Goal: Task Accomplishment & Management: Complete application form

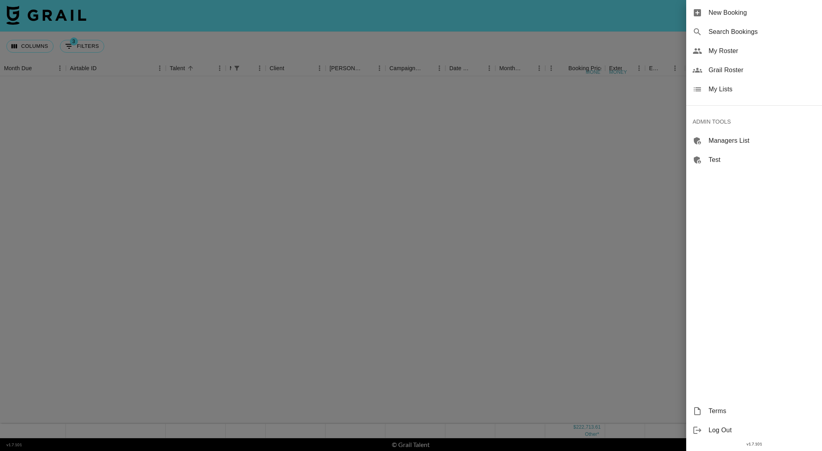
click at [724, 16] on span "New Booking" at bounding box center [761, 13] width 107 height 10
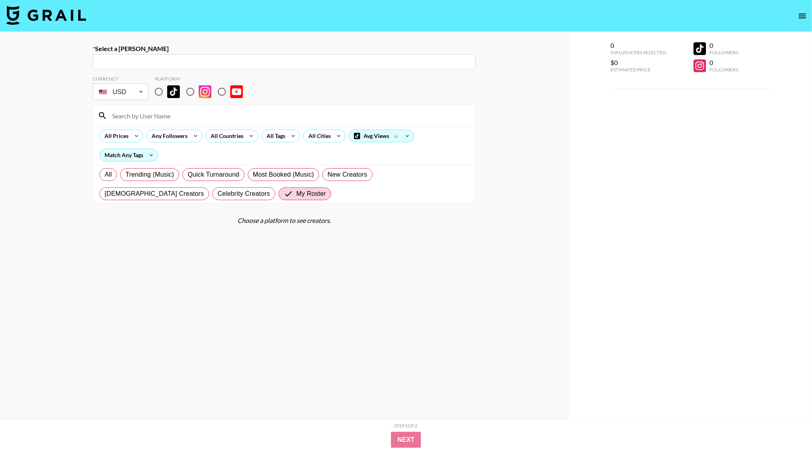
click at [149, 56] on div "​" at bounding box center [284, 61] width 383 height 15
paste input "[PERSON_NAME][EMAIL_ADDRESS][PERSON_NAME][DOMAIN_NAME]"
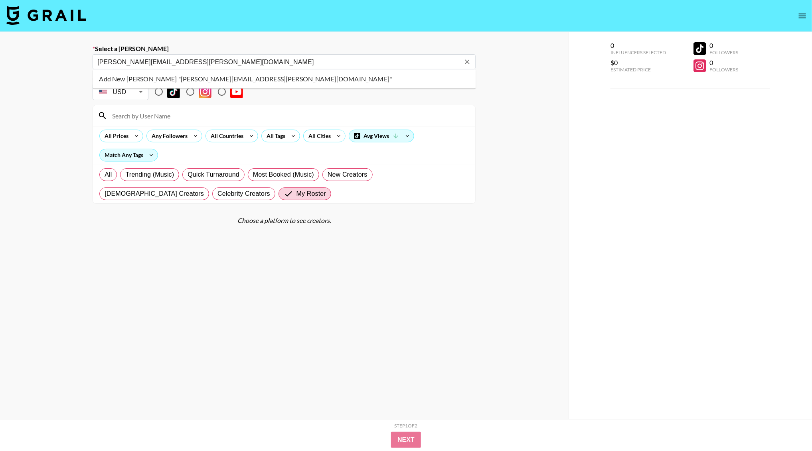
click at [209, 79] on li "Add New [PERSON_NAME] "[PERSON_NAME][EMAIL_ADDRESS][PERSON_NAME][DOMAIN_NAME]"" at bounding box center [284, 79] width 383 height 13
type input "Add New [PERSON_NAME] "[PERSON_NAME][EMAIL_ADDRESS][PERSON_NAME][DOMAIN_NAME]""
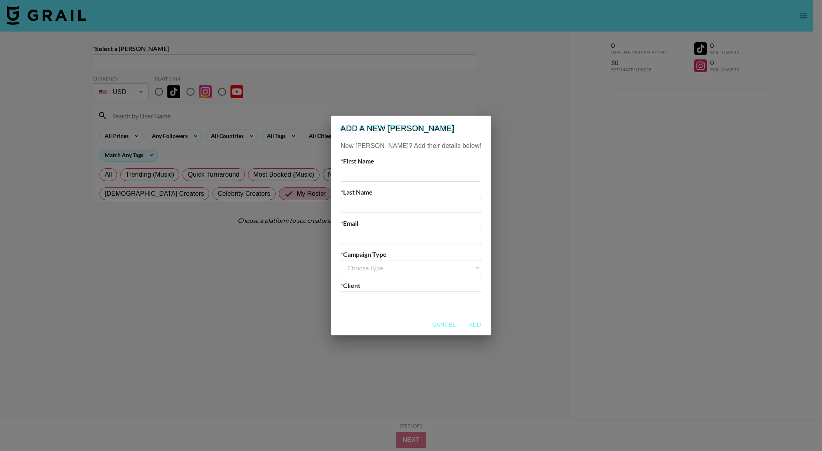
click at [378, 168] on input "text" at bounding box center [410, 174] width 141 height 15
type input "[PERSON_NAME]"
click at [389, 196] on label "Last Name" at bounding box center [410, 192] width 141 height 8
click at [389, 204] on input "text" at bounding box center [410, 205] width 141 height 15
type input "Riley"
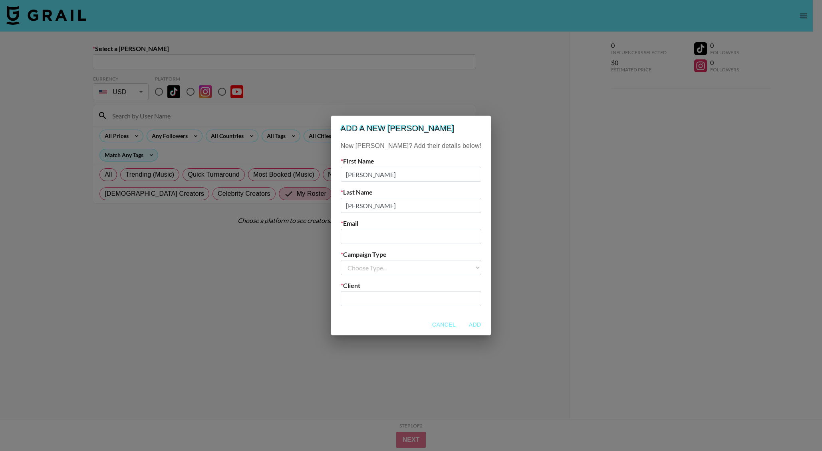
click at [389, 241] on input "email" at bounding box center [410, 236] width 141 height 15
paste input "[PERSON_NAME][EMAIL_ADDRESS][PERSON_NAME][DOMAIN_NAME]"
type input "[PERSON_NAME][EMAIL_ADDRESS][PERSON_NAME][DOMAIN_NAME]"
click at [380, 175] on input "Lindsey" at bounding box center [410, 174] width 141 height 15
type input "Lindsay"
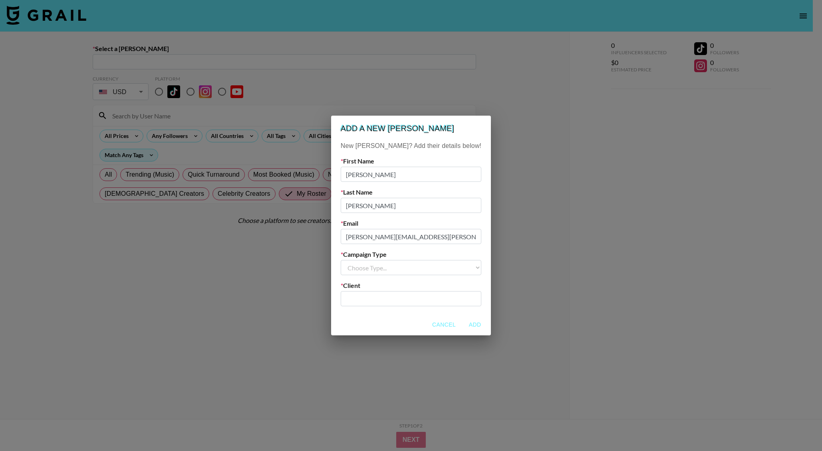
click at [388, 270] on select "Choose Type... Song Promos Brand Promos" at bounding box center [410, 267] width 141 height 15
select select "Brand"
click at [356, 260] on select "Choose Type... Song Promos Brand Promos" at bounding box center [410, 267] width 141 height 15
click at [387, 297] on input "text" at bounding box center [410, 299] width 131 height 9
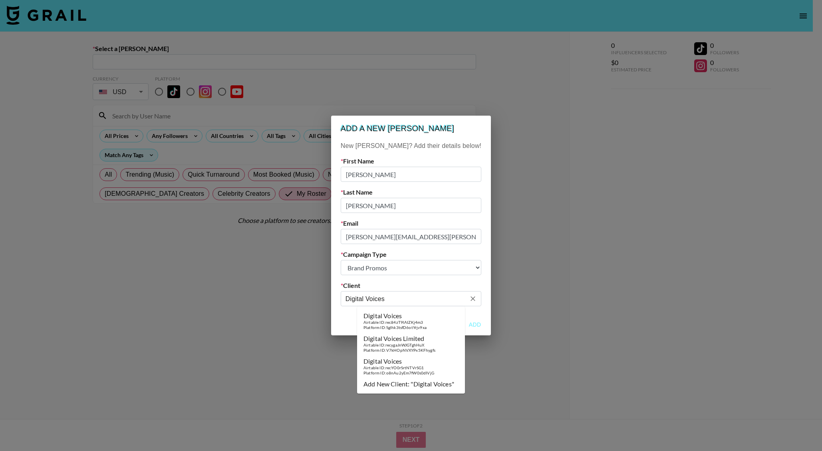
click at [392, 319] on div "Digital Voices" at bounding box center [394, 316] width 63 height 8
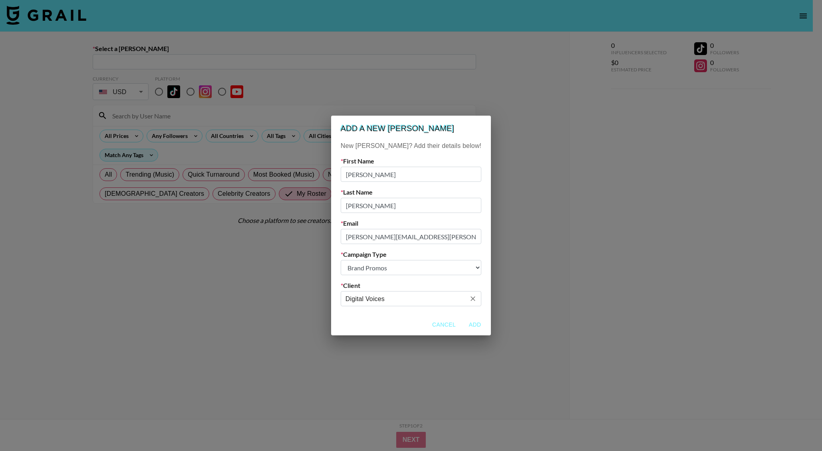
type input "Digital Voices"
click at [462, 324] on button "Add" at bounding box center [475, 325] width 26 height 15
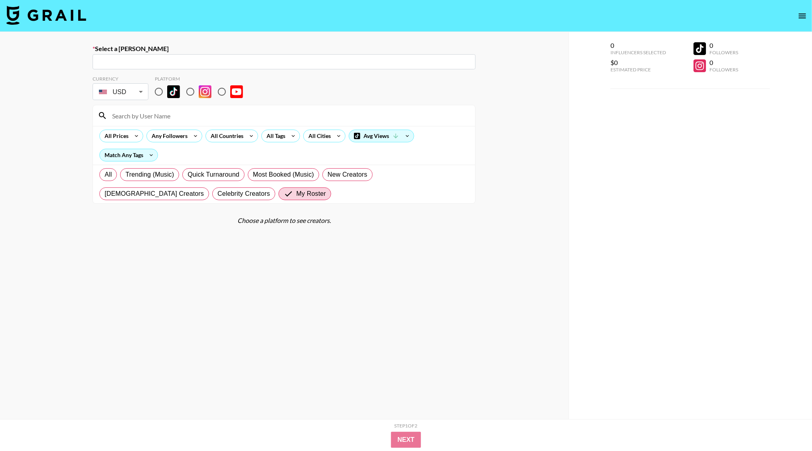
click at [50, 102] on div "Select a Booker ​ Currency USD USD ​ Platform All Prices Any Followers All Coun…" at bounding box center [284, 254] width 569 height 444
type input "lindsay.riley@digitalvoices.com: Lindsay Riley -- Digital Voices -- EStNzDDA1ya…"
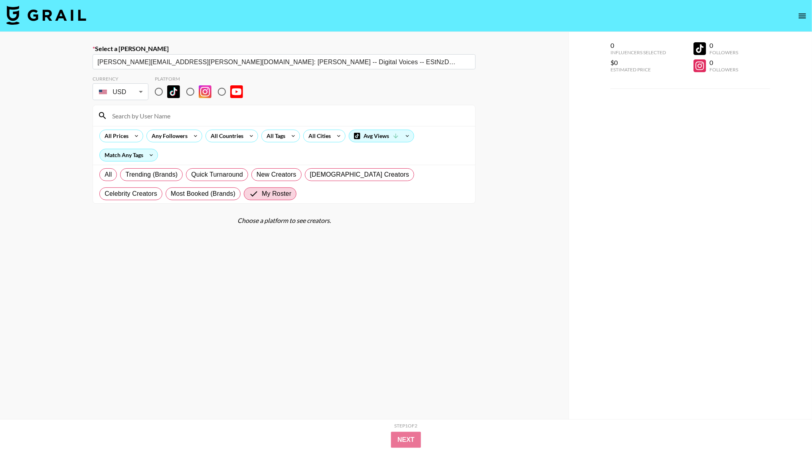
click at [160, 93] on input "radio" at bounding box center [158, 91] width 17 height 17
radio input "true"
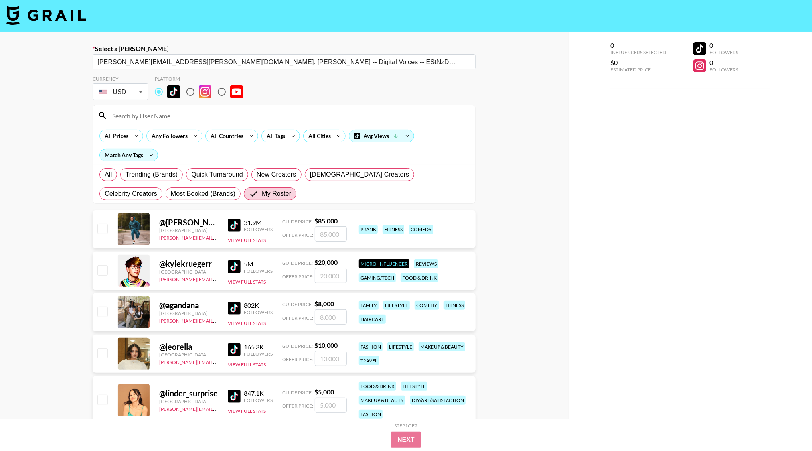
click at [164, 113] on input at bounding box center [288, 115] width 363 height 13
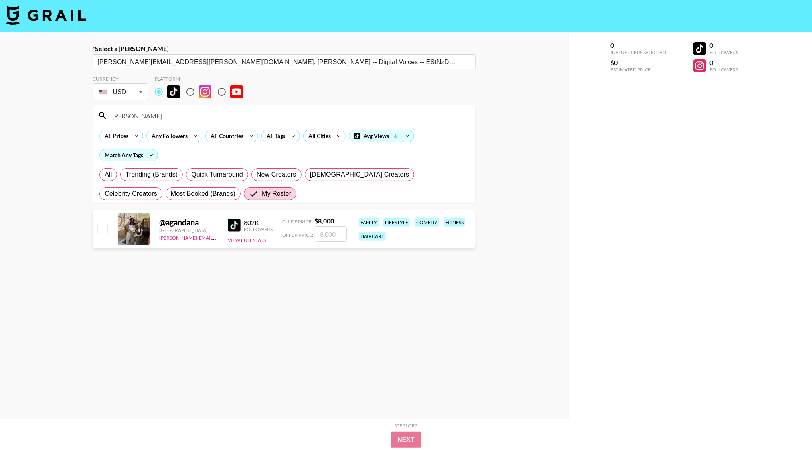
type input "agand"
click at [323, 230] on input "number" at bounding box center [331, 234] width 32 height 15
type input "1"
checkbox input "true"
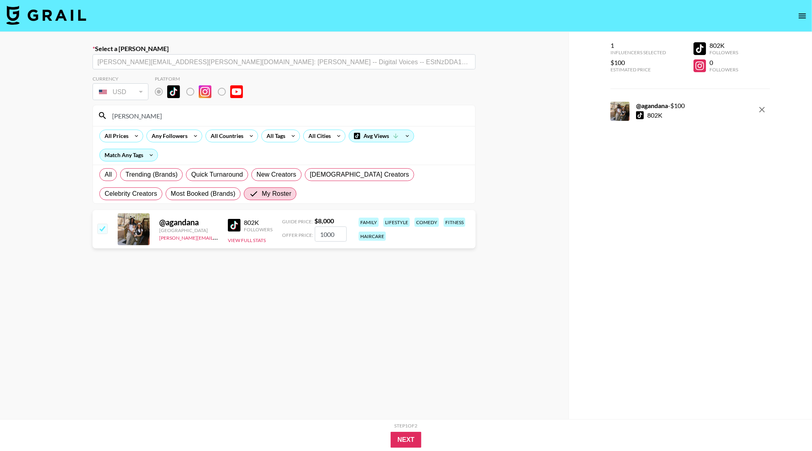
type input "10000"
click at [405, 443] on button "Next" at bounding box center [406, 440] width 31 height 16
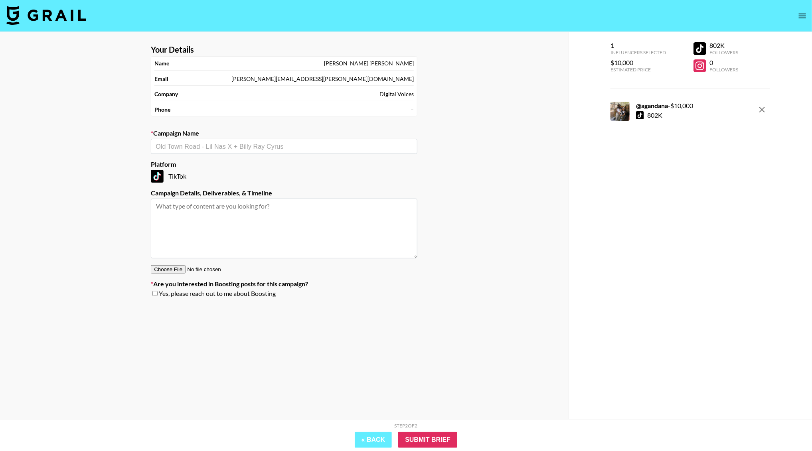
click at [198, 143] on input "text" at bounding box center [284, 146] width 257 height 9
click at [250, 160] on li "Add New Campaign: "DoorDash x AGandAna"" at bounding box center [284, 164] width 267 height 13
type input "DoorDash x AGandAna"
click at [415, 437] on input "Submit Brief" at bounding box center [427, 440] width 59 height 16
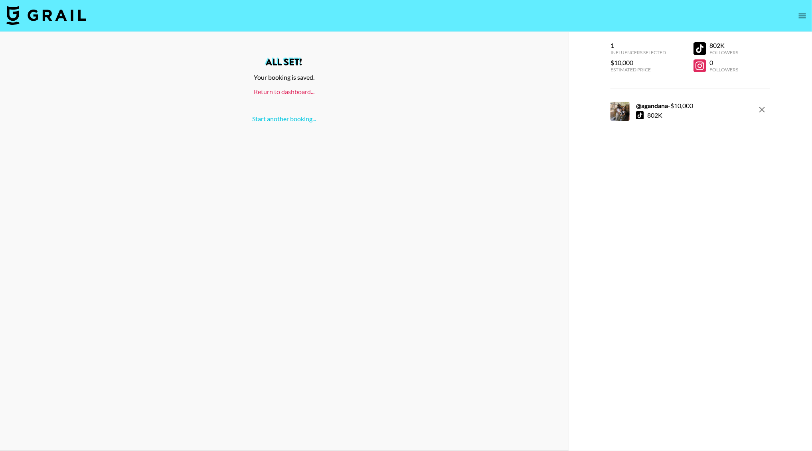
click at [290, 95] on link "Return to dashboard..." at bounding box center [284, 92] width 61 height 8
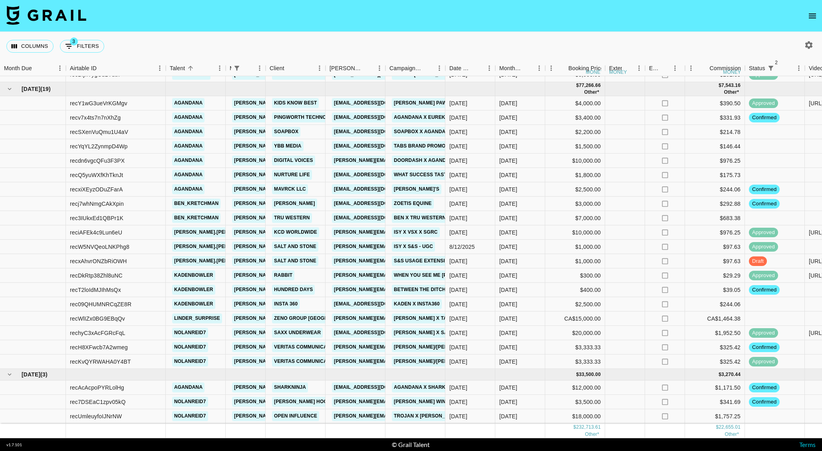
scroll to position [527, 0]
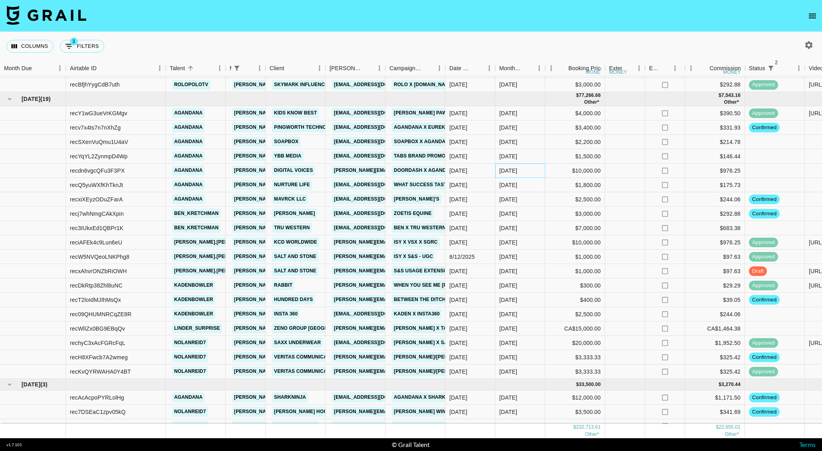
click at [509, 169] on div "[DATE]" at bounding box center [508, 171] width 18 height 8
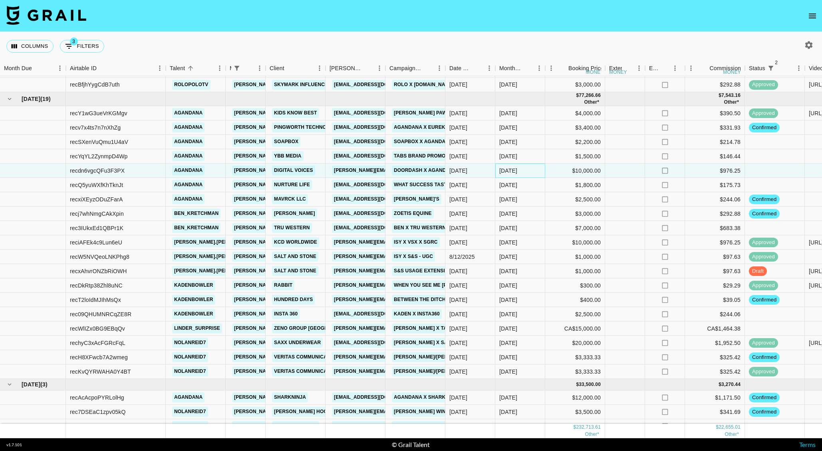
click at [509, 169] on div "[DATE]" at bounding box center [508, 171] width 18 height 8
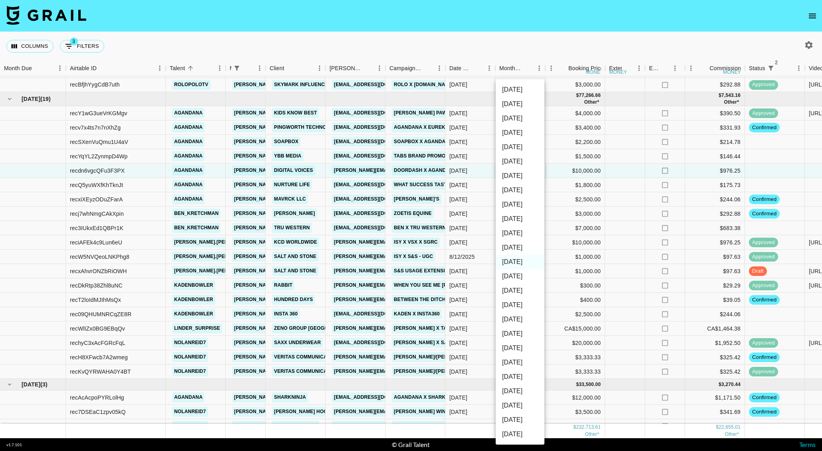
click at [559, 176] on div at bounding box center [411, 225] width 822 height 451
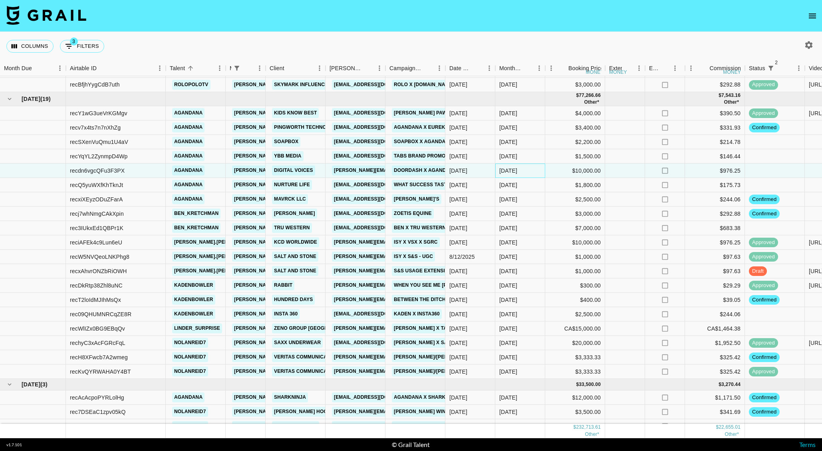
click at [508, 167] on div "[DATE]" at bounding box center [508, 171] width 18 height 8
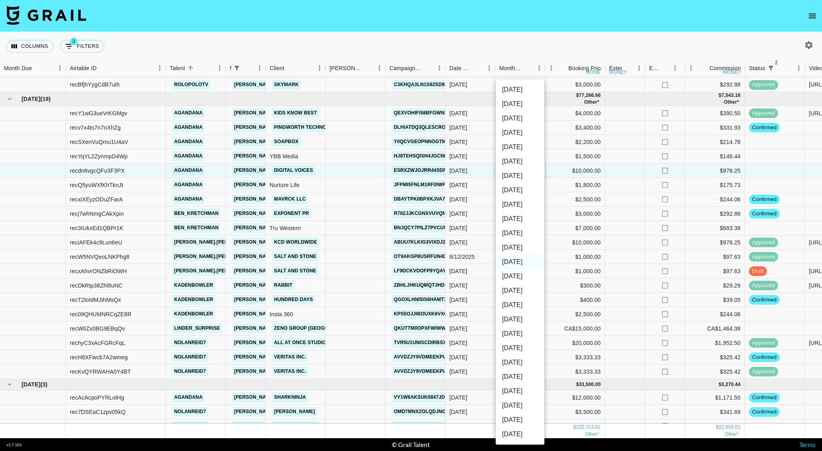
scroll to position [542, 0]
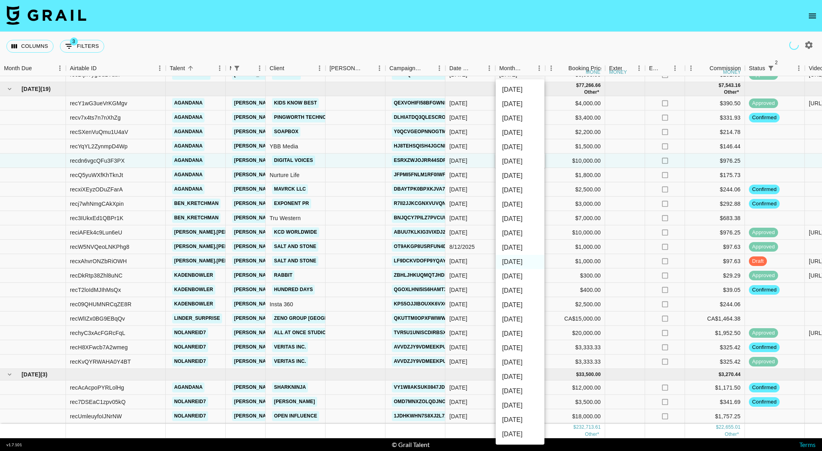
click at [516, 246] on li "[DATE]" at bounding box center [519, 248] width 49 height 14
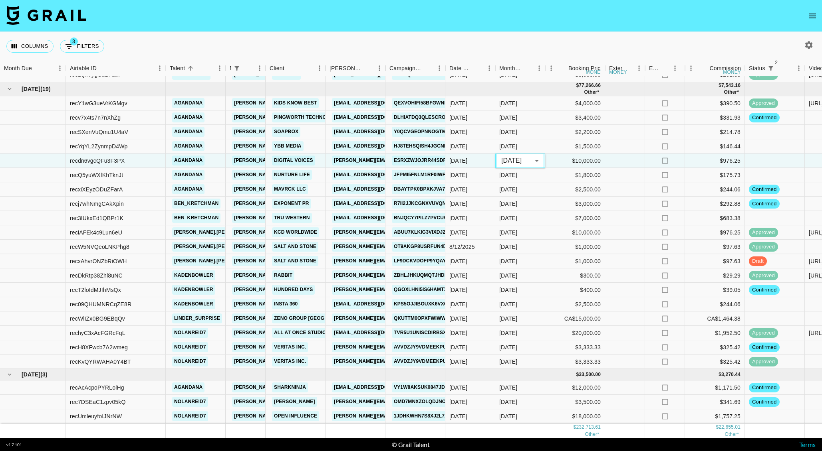
type input "[DATE]"
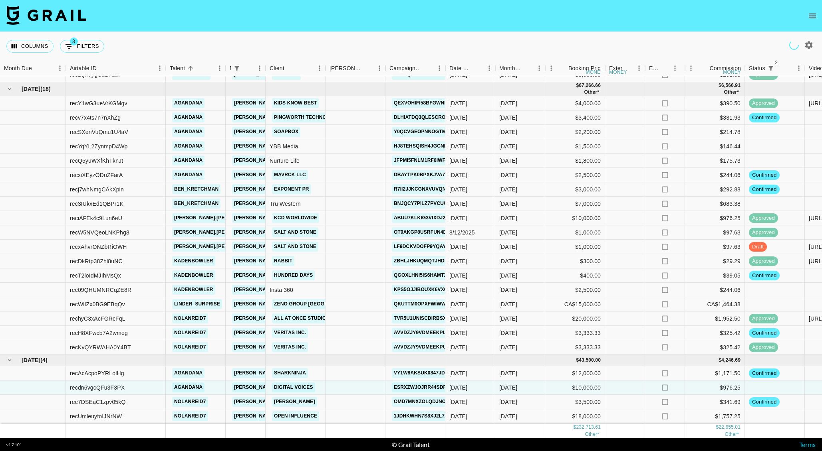
scroll to position [546, 0]
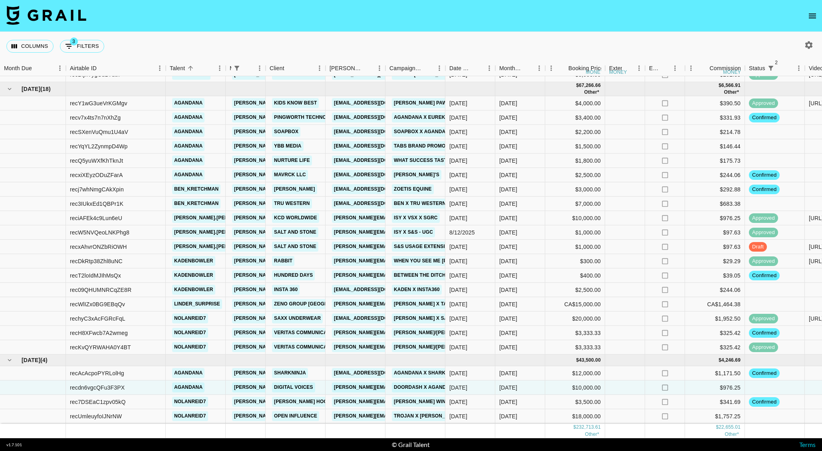
click at [810, 46] on icon "button" at bounding box center [809, 45] width 8 height 8
select select "[DATE]"
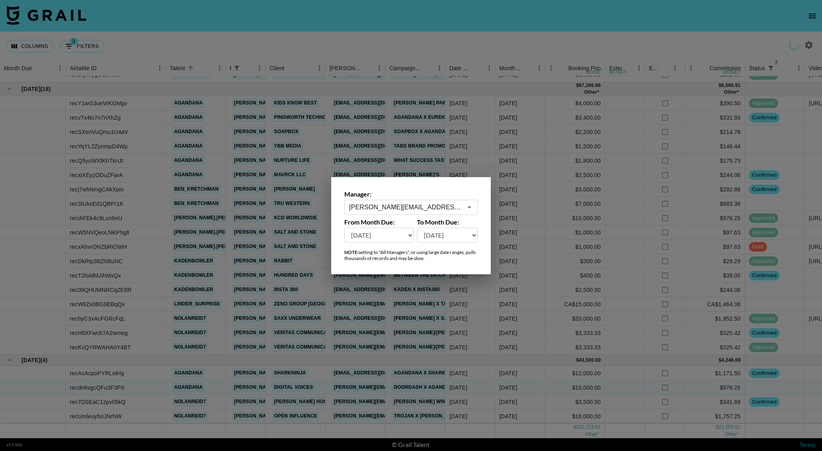
click at [439, 205] on input "text" at bounding box center [405, 207] width 113 height 9
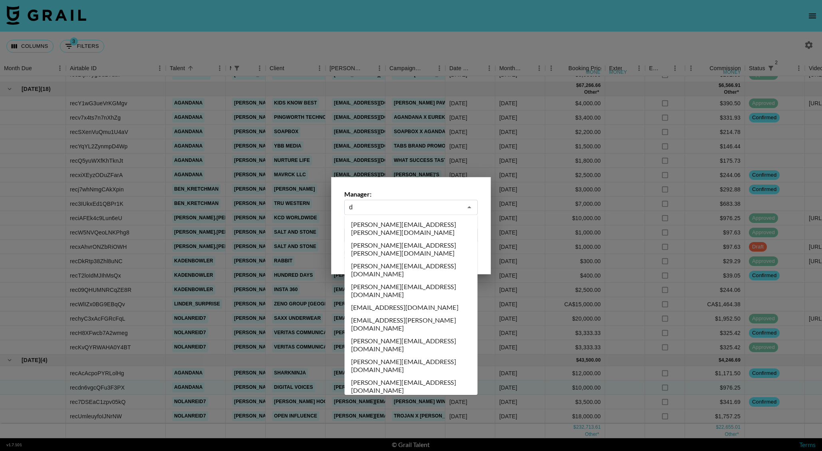
scroll to position [0, 0]
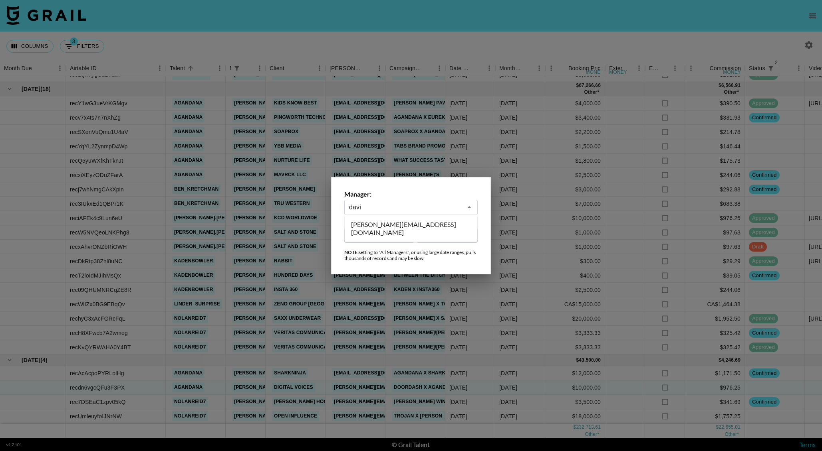
click at [385, 228] on li "[PERSON_NAME][EMAIL_ADDRESS][DOMAIN_NAME]" at bounding box center [410, 228] width 133 height 21
type input "[PERSON_NAME][EMAIL_ADDRESS][DOMAIN_NAME]"
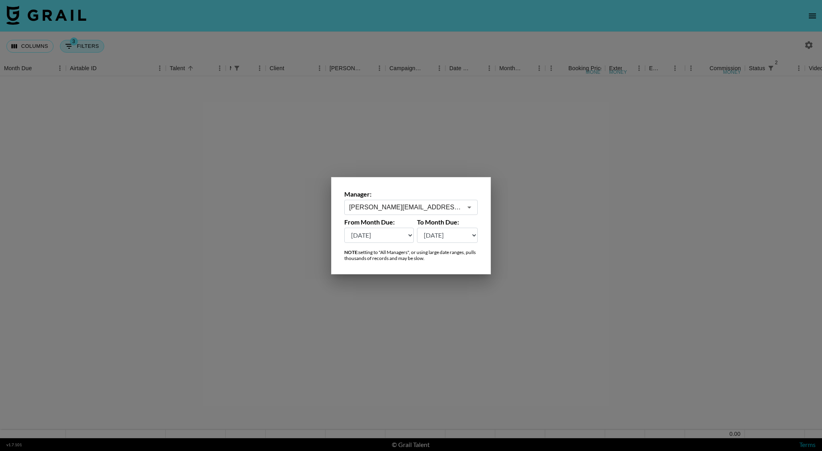
click at [160, 49] on div at bounding box center [411, 225] width 822 height 451
click at [89, 44] on button "3 Filters" at bounding box center [82, 46] width 44 height 13
select select "managerIds"
select select "status"
select select "not"
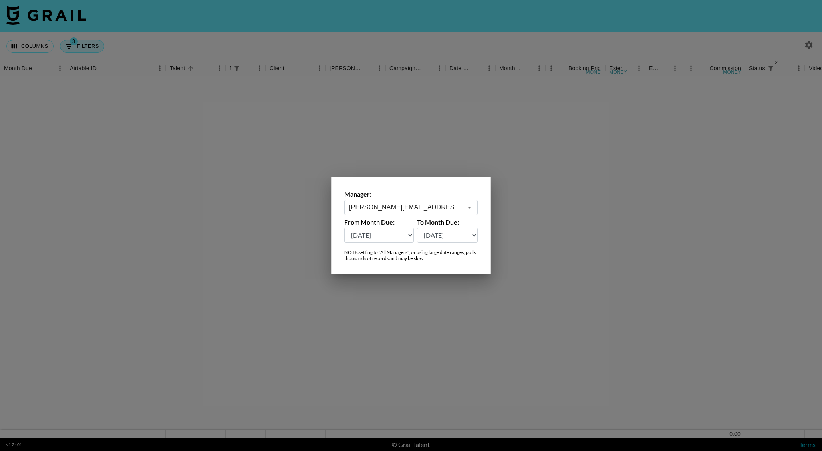
select select "declined"
select select "status"
select select "not"
select select "cancelled"
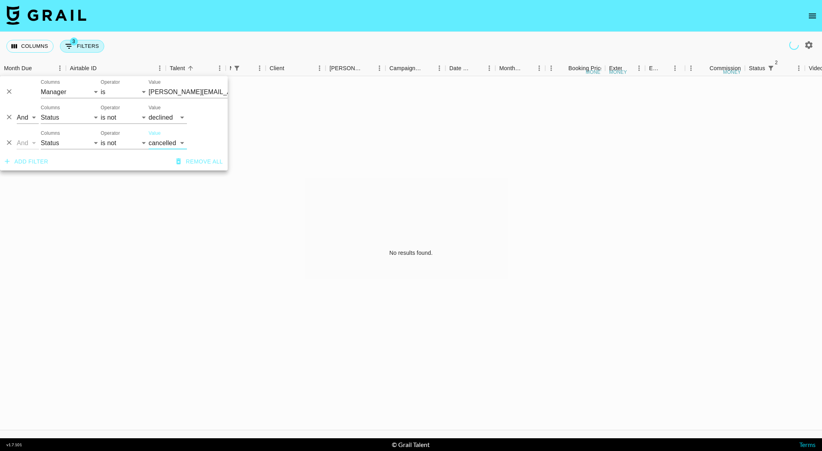
scroll to position [0, 0]
type input "[PERSON_NAME][EMAIL_ADDRESS][DOMAIN_NAME]"
click at [161, 88] on input "[PERSON_NAME][EMAIL_ADDRESS][DOMAIN_NAME]" at bounding box center [196, 92] width 97 height 12
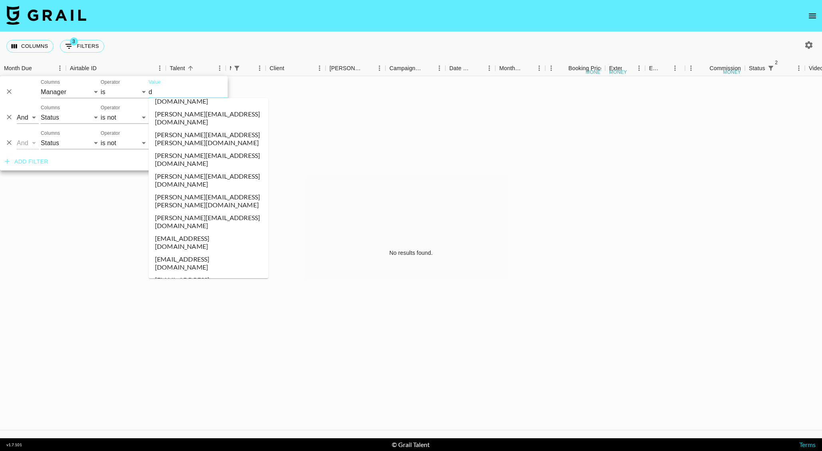
scroll to position [0, 0]
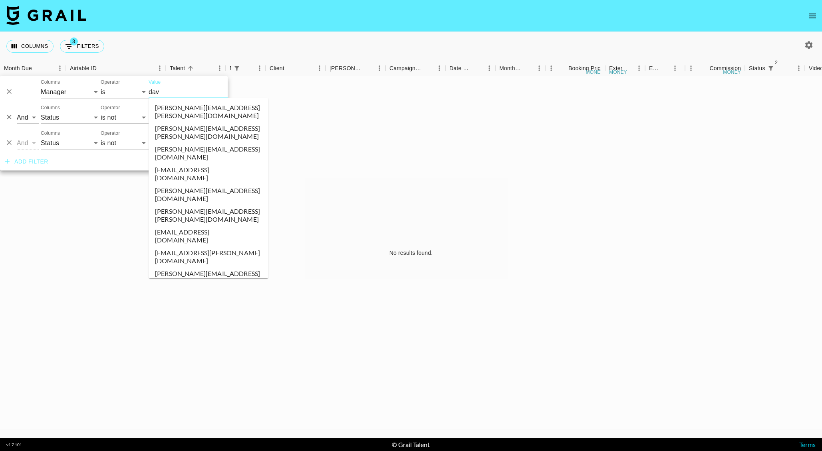
type input "davi"
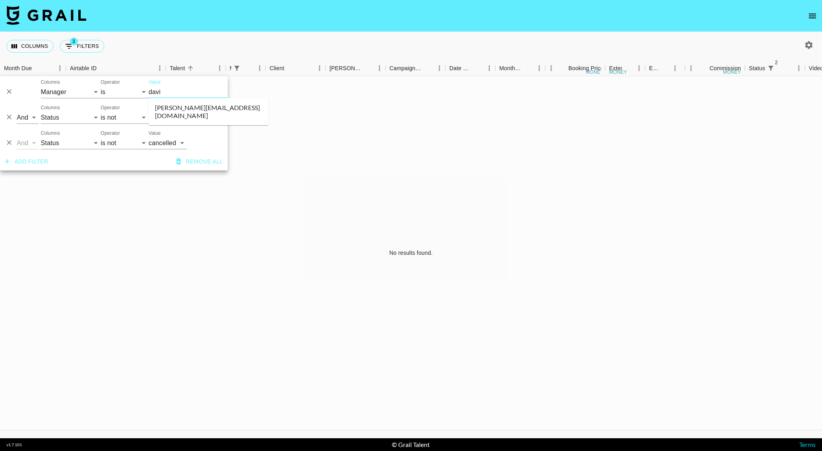
click at [177, 107] on li "[PERSON_NAME][EMAIL_ADDRESS][DOMAIN_NAME]" at bounding box center [208, 111] width 120 height 21
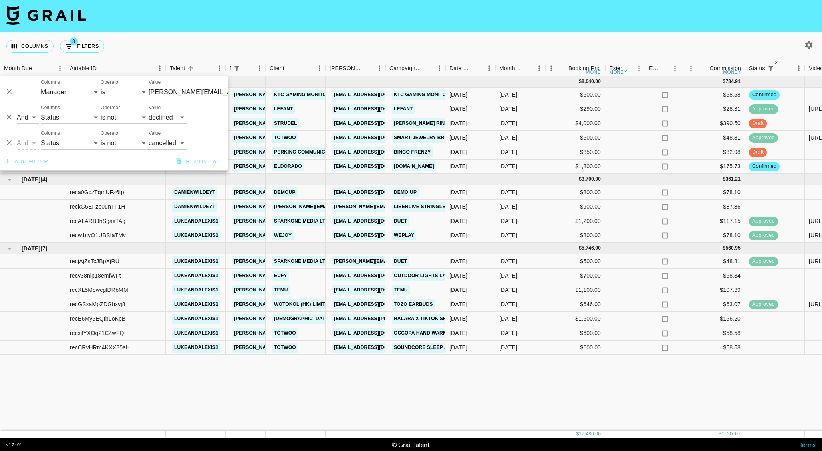
click at [211, 34] on div "Columns 3 Filters + Booking" at bounding box center [411, 46] width 822 height 29
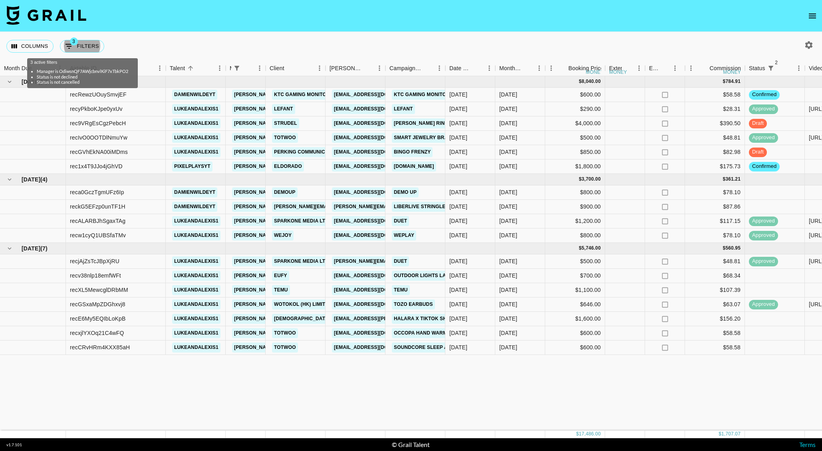
click at [463, 389] on div "[DATE] ( 6 ) $ 8,040.00 $ 784.91 recRewzUOuySmvjEF [PERSON_NAME] [PERSON_NAME][…" at bounding box center [747, 253] width 1495 height 355
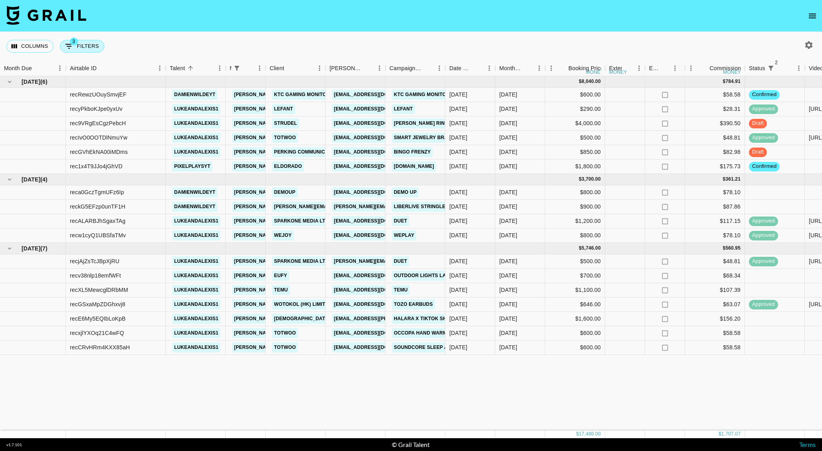
click at [87, 40] on button "3 Filters" at bounding box center [82, 46] width 44 height 13
select select "managerIds"
select select "status"
select select "not"
select select "declined"
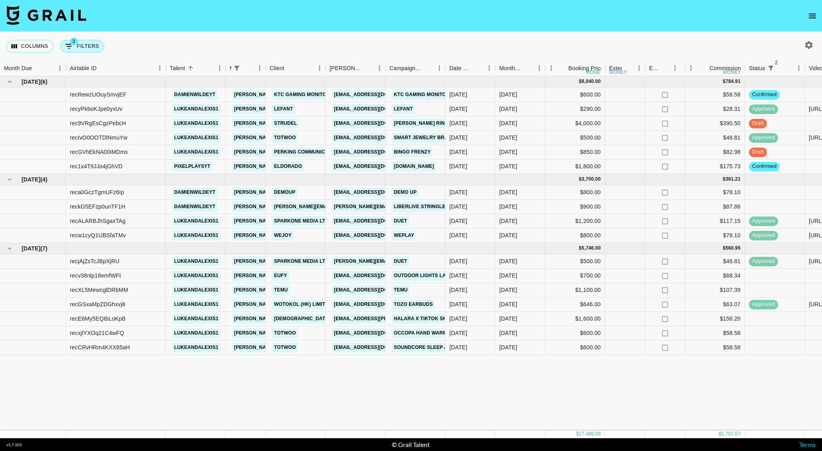
select select "status"
select select "not"
select select "cancelled"
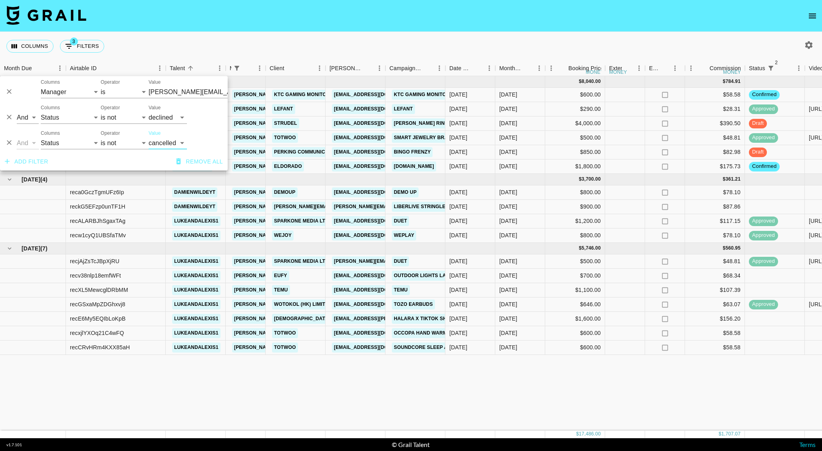
click at [289, 6] on nav at bounding box center [411, 16] width 822 height 32
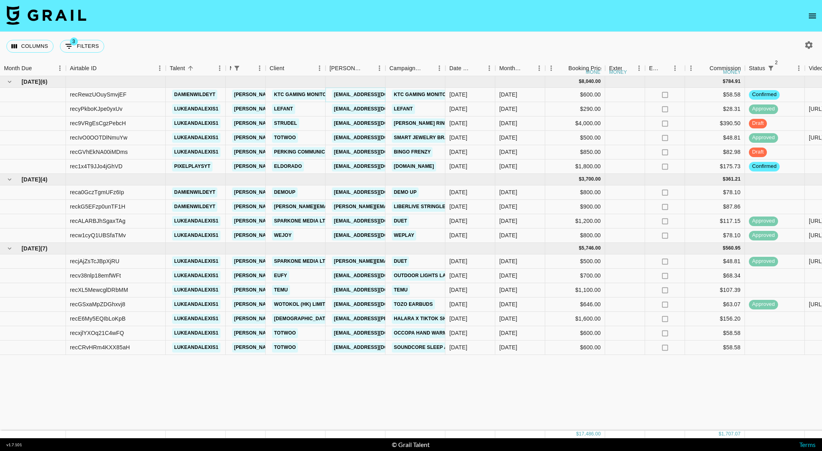
click at [353, 95] on link "[EMAIL_ADDRESS][DOMAIN_NAME]" at bounding box center [376, 95] width 89 height 10
click at [485, 23] on nav at bounding box center [411, 16] width 822 height 32
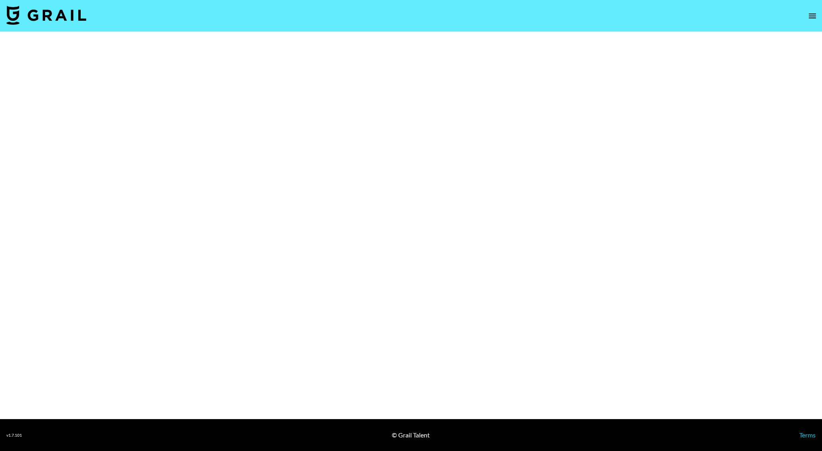
select select "Brand"
